Goal: Task Accomplishment & Management: Use online tool/utility

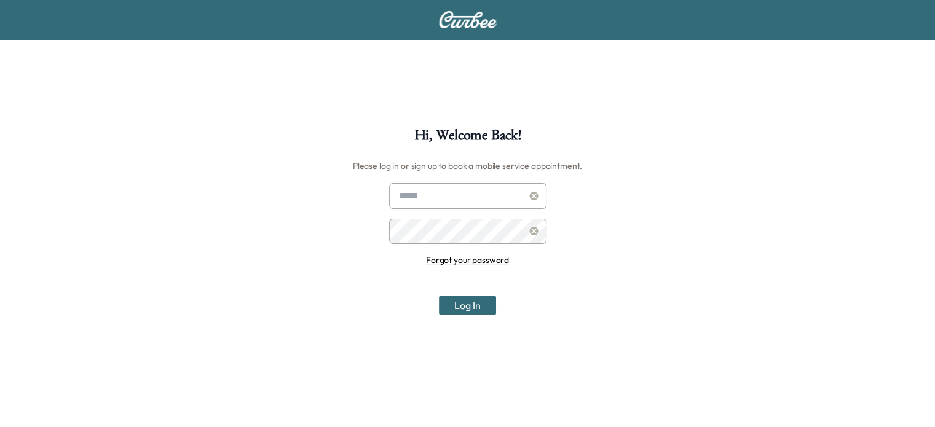
type input "**********"
click at [465, 308] on button "Log In" at bounding box center [467, 306] width 57 height 20
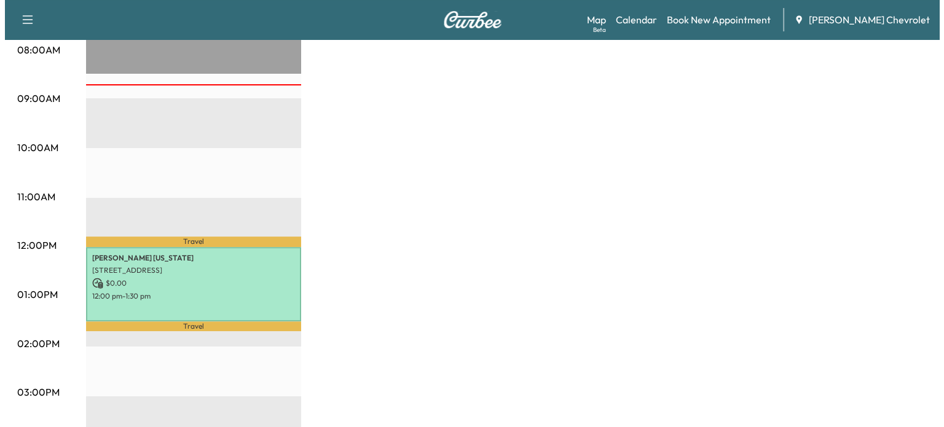
scroll to position [333, 0]
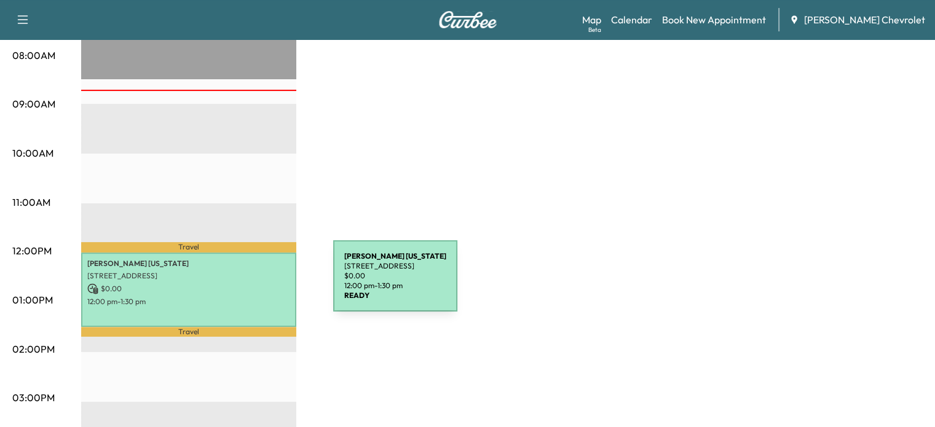
click at [241, 283] on p "$ 0.00" at bounding box center [188, 288] width 203 height 11
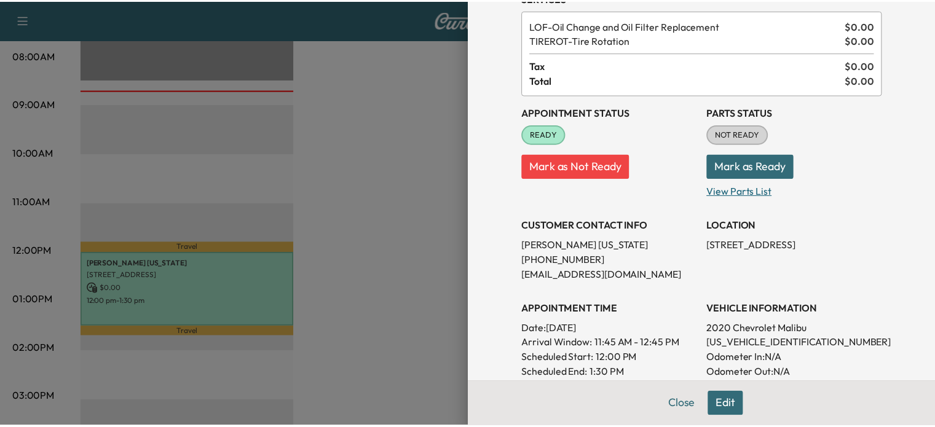
scroll to position [64, 0]
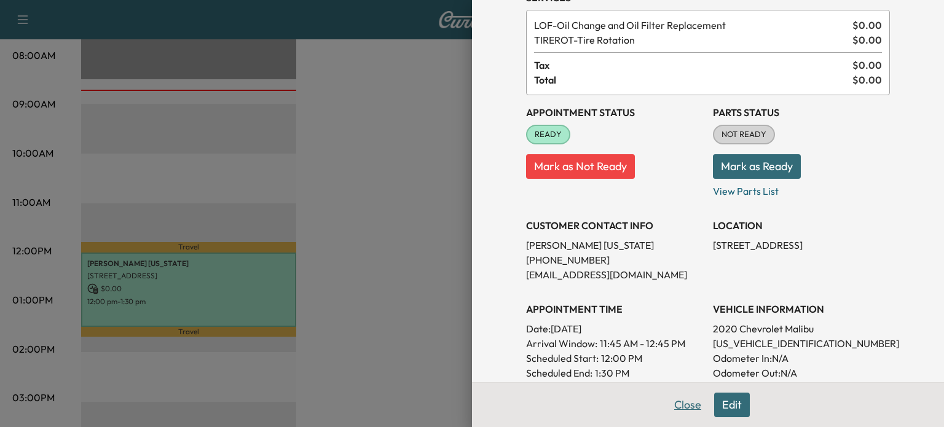
click at [673, 404] on button "Close" at bounding box center [687, 405] width 43 height 25
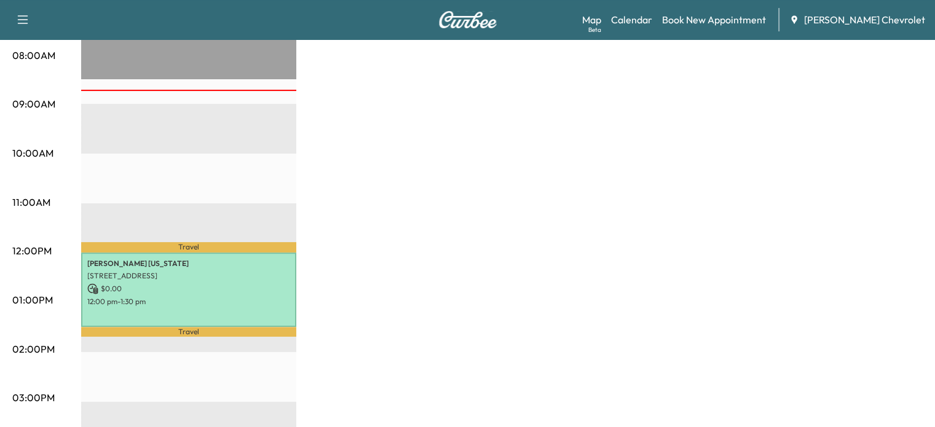
drag, startPoint x: 682, startPoint y: 425, endPoint x: 682, endPoint y: 431, distance: 6.8
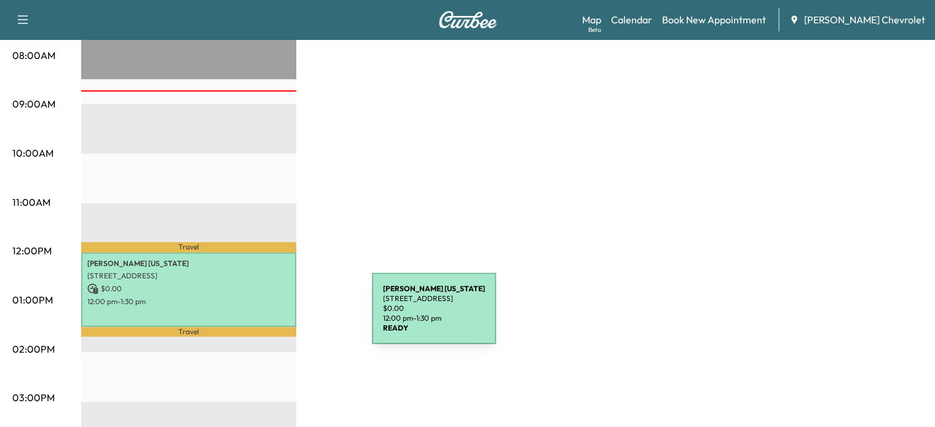
click at [280, 316] on div "[PERSON_NAME][US_STATE] [STREET_ADDRESS] $ 0.00 12:00 pm - 1:30 pm" at bounding box center [188, 290] width 215 height 74
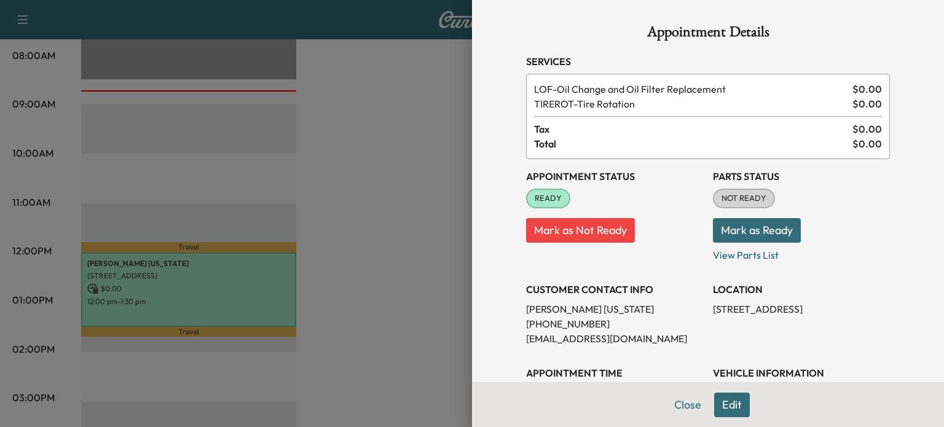
click at [425, 272] on div at bounding box center [472, 213] width 944 height 427
